Goal: Use online tool/utility: Use online tool/utility

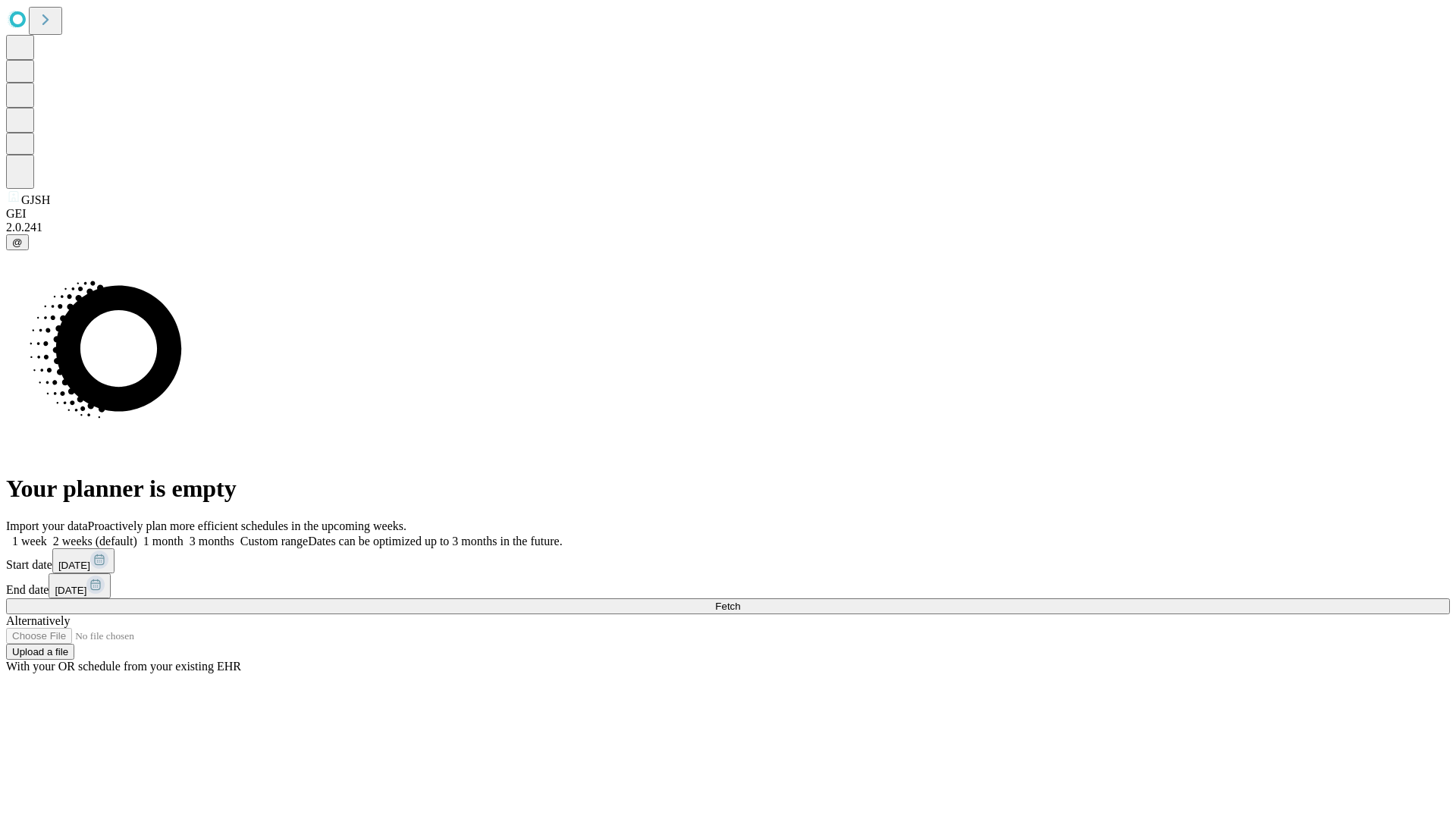
click at [740, 600] on span "Fetch" at bounding box center [727, 605] width 25 height 11
